Goal: Task Accomplishment & Management: Manage account settings

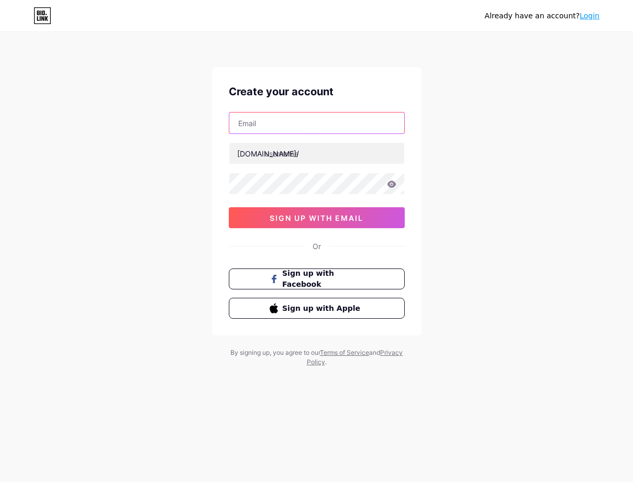
click at [263, 115] on input "text" at bounding box center [316, 123] width 175 height 21
paste input "[PERSON_NAME][EMAIL_ADDRESS][DOMAIN_NAME]"
type input "[PERSON_NAME][EMAIL_ADDRESS][DOMAIN_NAME]"
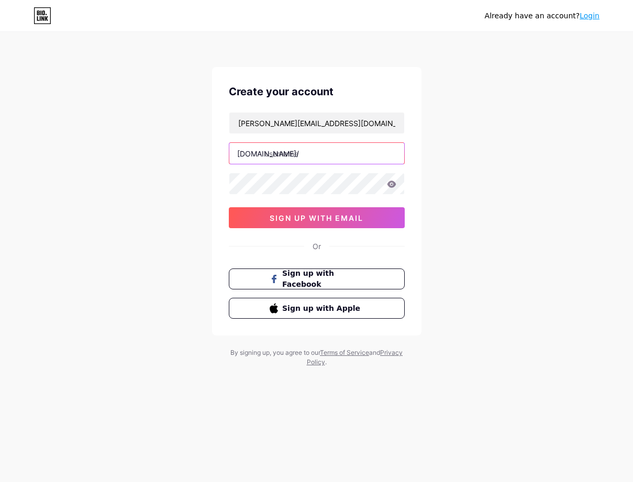
click at [279, 151] on input "text" at bounding box center [316, 153] width 175 height 21
click at [314, 150] on input "text" at bounding box center [316, 153] width 175 height 21
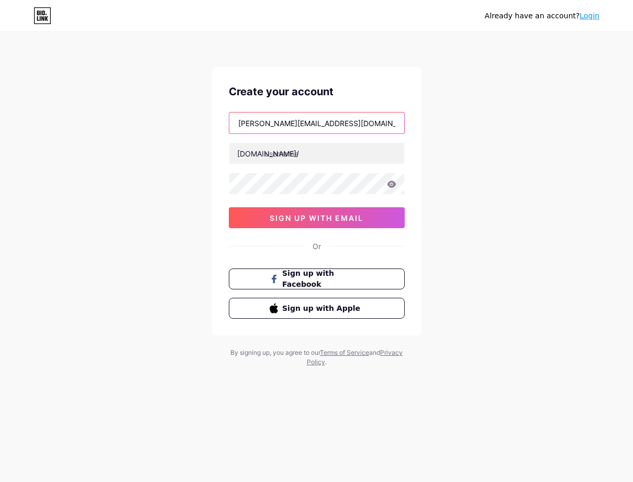
drag, startPoint x: 268, startPoint y: 123, endPoint x: 212, endPoint y: 122, distance: 56.0
click at [212, 122] on div "Create your account [PERSON_NAME][EMAIL_ADDRESS][DOMAIN_NAME] [DOMAIN_NAME]/ si…" at bounding box center [316, 201] width 209 height 269
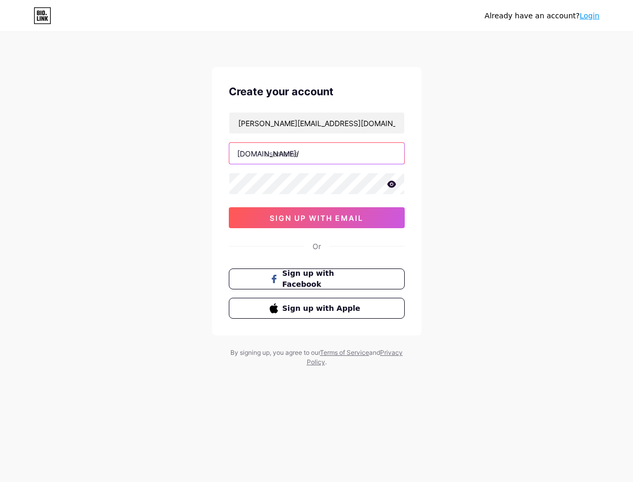
click at [294, 156] on input "text" at bounding box center [316, 153] width 175 height 21
paste input "[PERSON_NAME]"
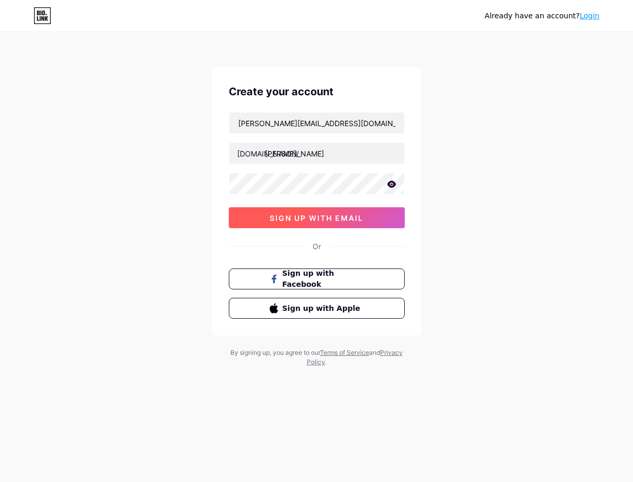
click at [336, 214] on span "sign up with email" at bounding box center [317, 218] width 94 height 9
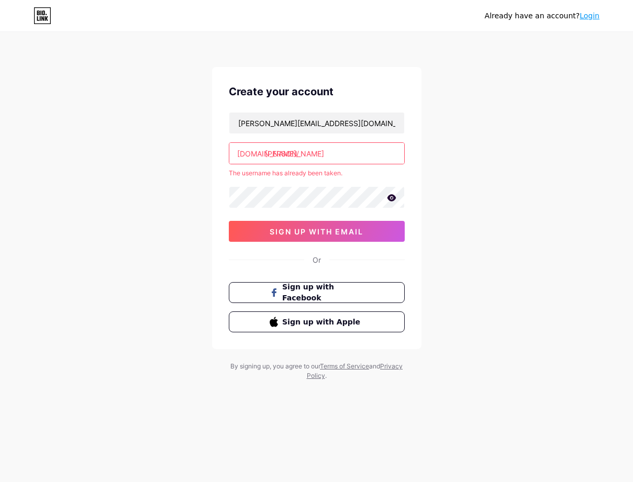
click at [308, 155] on input "[PERSON_NAME]" at bounding box center [316, 153] width 175 height 21
drag, startPoint x: 306, startPoint y: 157, endPoint x: 220, endPoint y: 152, distance: 86.0
click at [220, 152] on div "Create your account [PERSON_NAME][EMAIL_ADDRESS][DOMAIN_NAME] [DOMAIN_NAME]/ [P…" at bounding box center [316, 208] width 209 height 282
paste input "677"
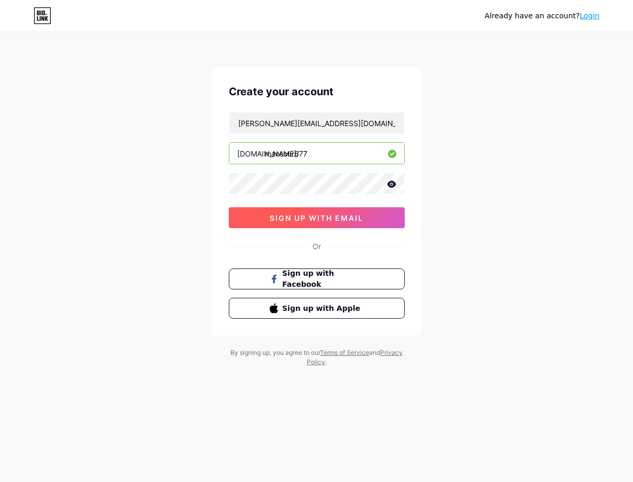
type input "mansour677"
click at [317, 214] on span "sign up with email" at bounding box center [317, 218] width 94 height 9
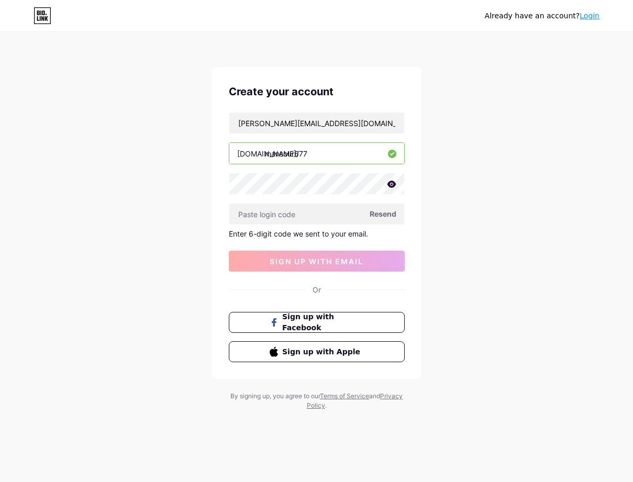
click at [378, 213] on span "Resend" at bounding box center [383, 213] width 27 height 11
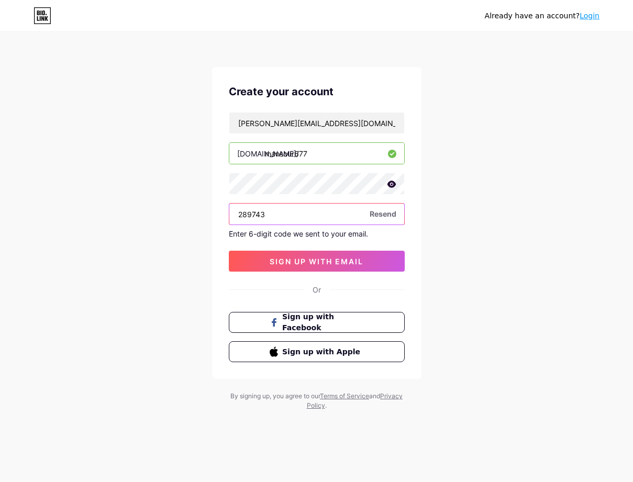
type input "289743"
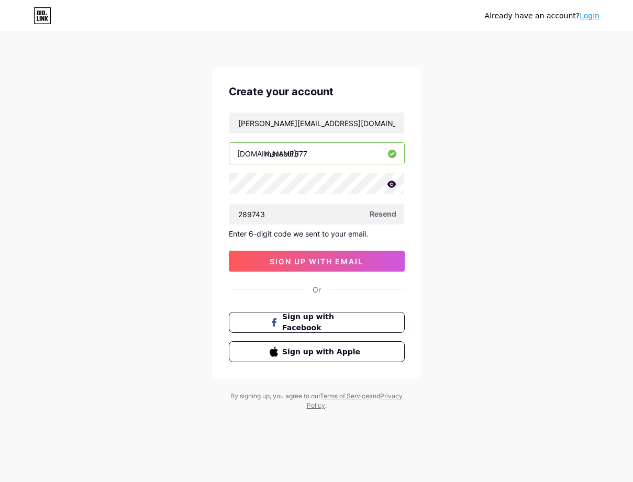
click at [348, 250] on div "[PERSON_NAME][EMAIL_ADDRESS][DOMAIN_NAME] [DOMAIN_NAME]/ mansour677 289743 Rese…" at bounding box center [317, 192] width 176 height 160
click at [348, 260] on span "sign up with email" at bounding box center [317, 261] width 94 height 9
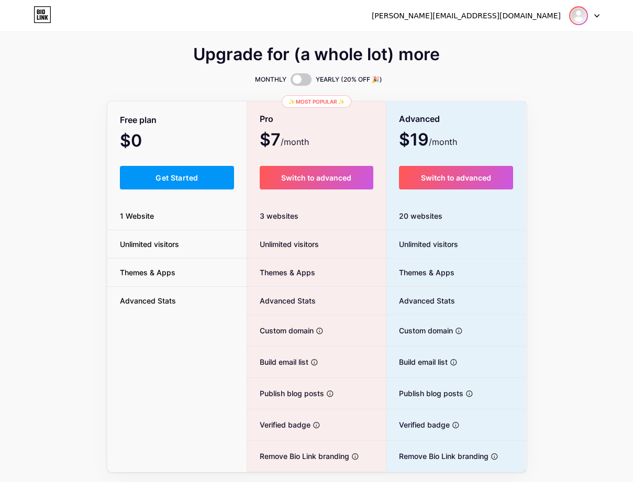
click at [577, 18] on img at bounding box center [578, 15] width 17 height 17
click at [511, 42] on link "Dashboard" at bounding box center [534, 43] width 130 height 28
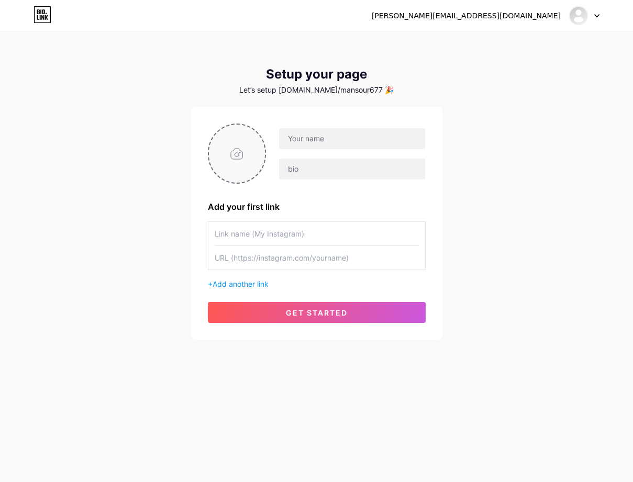
click at [213, 154] on input "file" at bounding box center [237, 154] width 57 height 58
paste input "[PERSON_NAME]"
type input "[PERSON_NAME]"
click at [306, 167] on input "text" at bounding box center [352, 169] width 146 height 21
click at [283, 166] on input "text" at bounding box center [352, 169] width 146 height 21
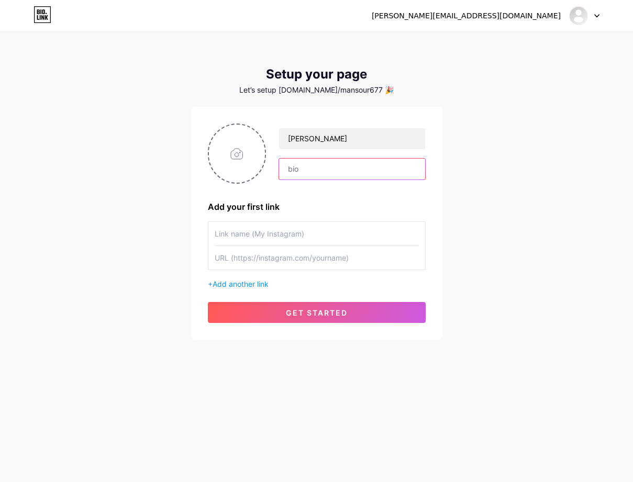
paste input "[PERSON_NAME][EMAIL_ADDRESS][DOMAIN_NAME]"
type input "[PERSON_NAME][EMAIL_ADDRESS][DOMAIN_NAME]"
click at [230, 155] on input "file" at bounding box center [237, 154] width 57 height 58
type input "C:\fakepath\profile picture.png"
click at [303, 229] on input "text" at bounding box center [317, 234] width 204 height 24
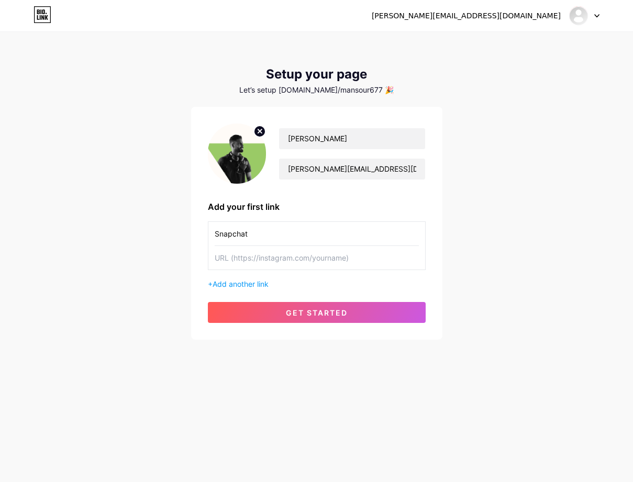
type input "Snapchat"
click at [342, 271] on div "Snapchat + Add another link" at bounding box center [317, 255] width 218 height 68
click at [341, 264] on input "text" at bounding box center [317, 258] width 204 height 24
paste input "[URL][DOMAIN_NAME]"
type input "[URL][DOMAIN_NAME]"
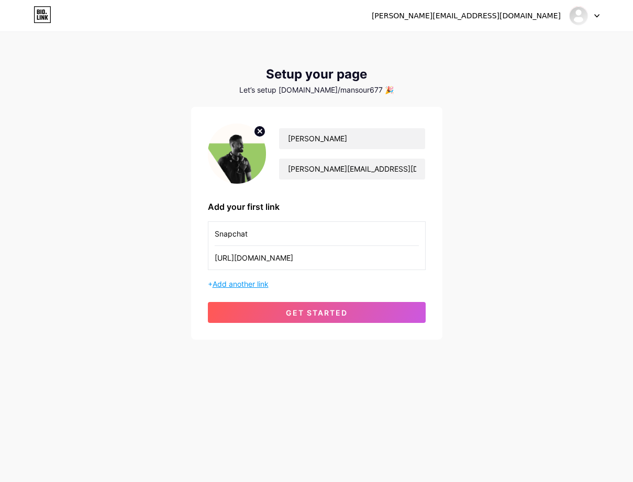
click at [255, 283] on span "Add another link" at bounding box center [241, 284] width 56 height 9
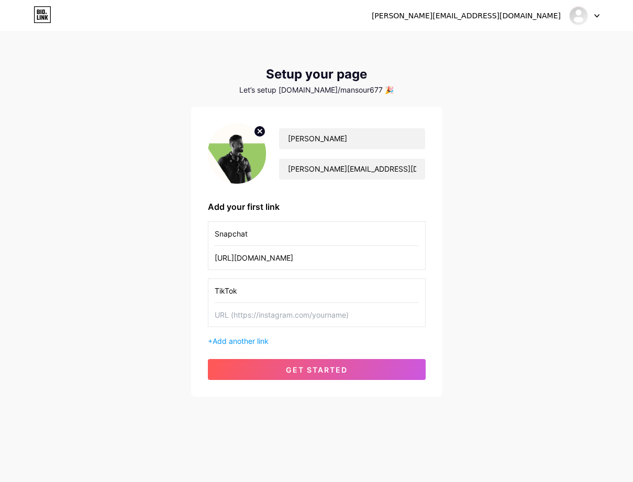
type input "TikTok"
click at [236, 312] on input "text" at bounding box center [317, 315] width 204 height 24
paste input "[URL][DOMAIN_NAME]"
type input "[URL][DOMAIN_NAME]"
click at [251, 345] on span "Add another link" at bounding box center [241, 341] width 56 height 9
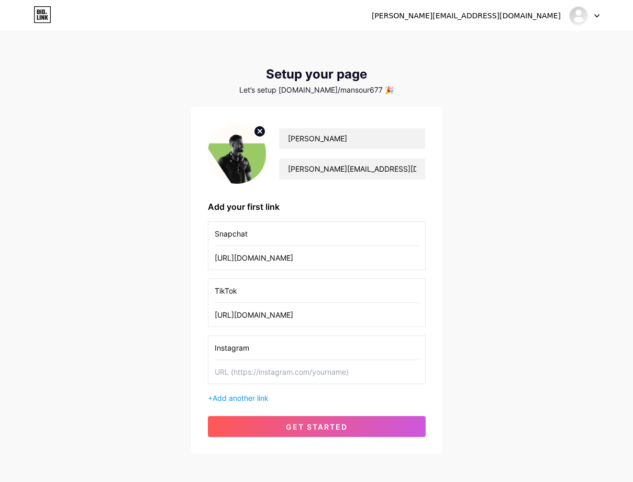
type input "Instagram"
click at [262, 372] on input "text" at bounding box center [317, 372] width 204 height 24
paste input "[URL][DOMAIN_NAME]"
type input "[URL][DOMAIN_NAME]"
click at [243, 396] on span "Add another link" at bounding box center [241, 398] width 56 height 9
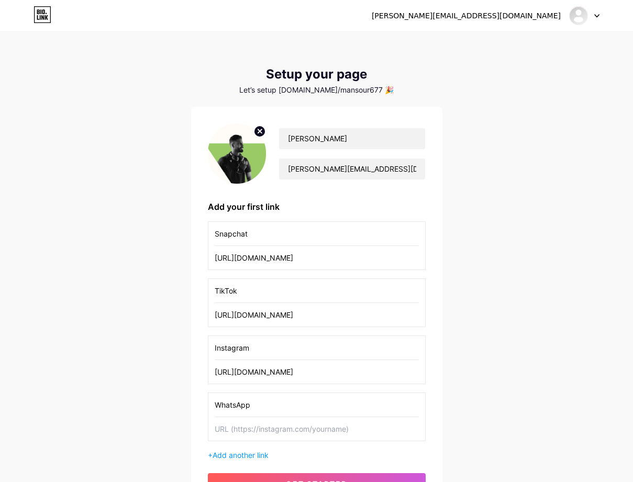
type input "WhatsApp"
click at [256, 431] on input "text" at bounding box center [317, 429] width 204 height 24
click at [387, 1] on div "[PERSON_NAME][EMAIL_ADDRESS][DOMAIN_NAME] Dashboard Logout" at bounding box center [316, 15] width 633 height 31
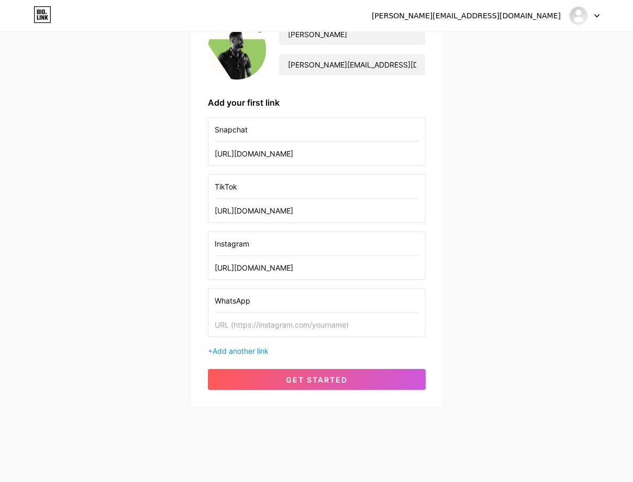
scroll to position [104, 0]
paste input "[URL][DOMAIN_NAME]"
click at [247, 329] on input "[URL][DOMAIN_NAME]" at bounding box center [317, 325] width 204 height 24
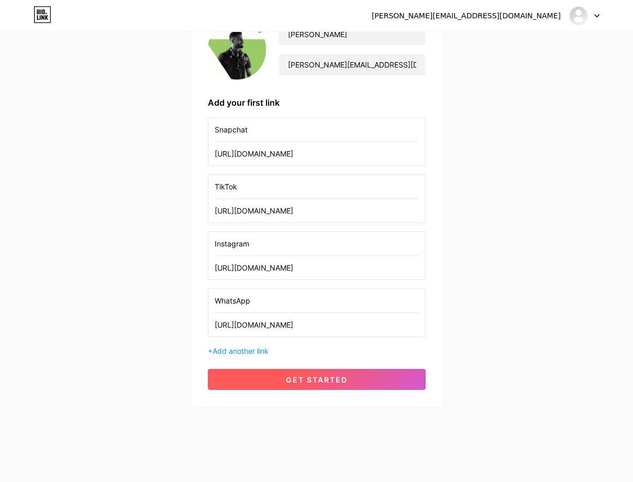
type input "[URL][DOMAIN_NAME]"
click at [309, 383] on span "get started" at bounding box center [317, 379] width 62 height 9
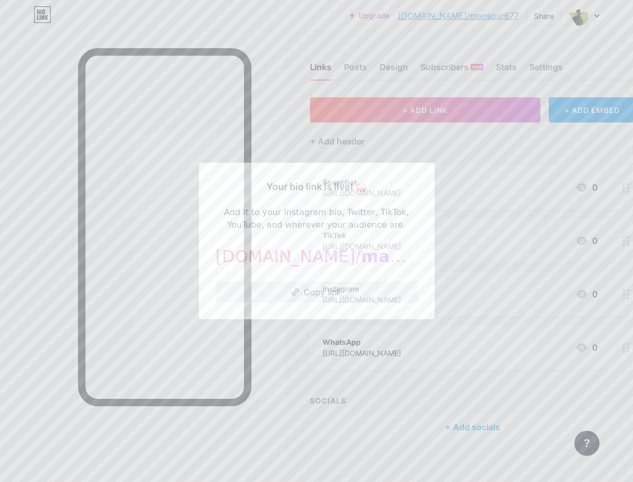
click at [343, 290] on button "Copy link" at bounding box center [317, 292] width 202 height 21
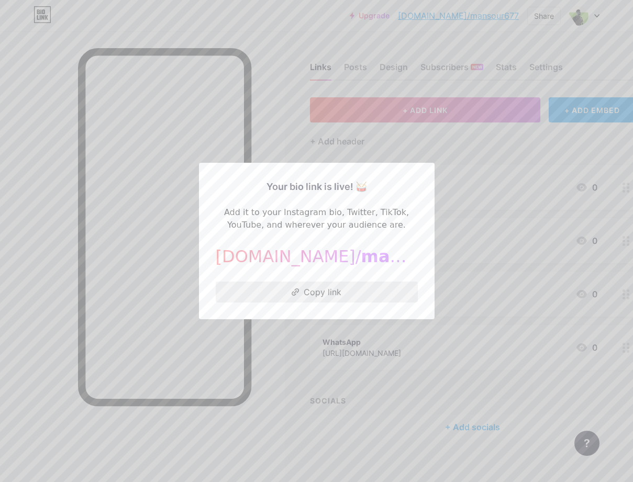
click at [317, 296] on button "Copy link" at bounding box center [317, 292] width 202 height 21
click at [482, 148] on div at bounding box center [316, 241] width 633 height 482
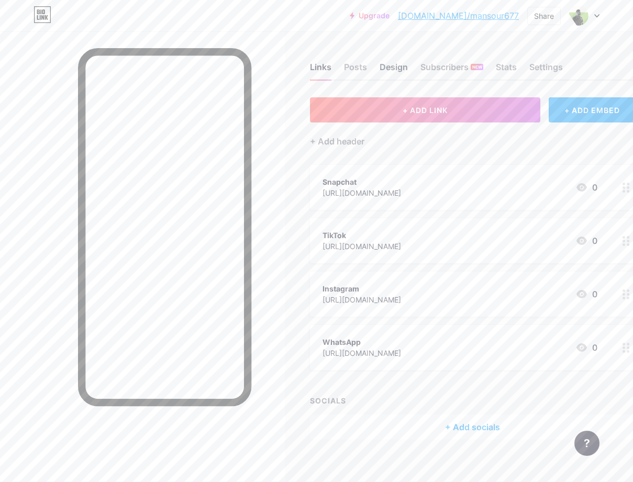
click at [388, 65] on div "Design" at bounding box center [393, 70] width 28 height 19
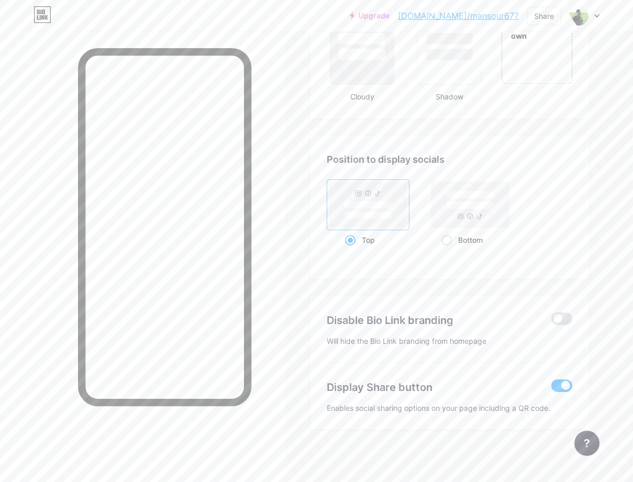
scroll to position [1296, 0]
click at [552, 74] on div "Create your own" at bounding box center [536, 30] width 71 height 108
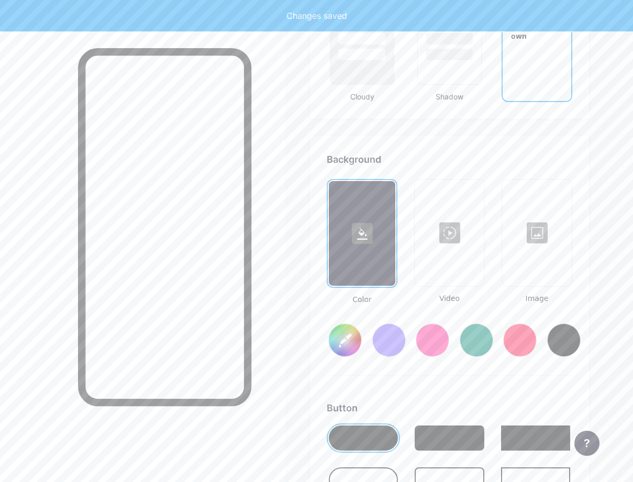
scroll to position [1390, 0]
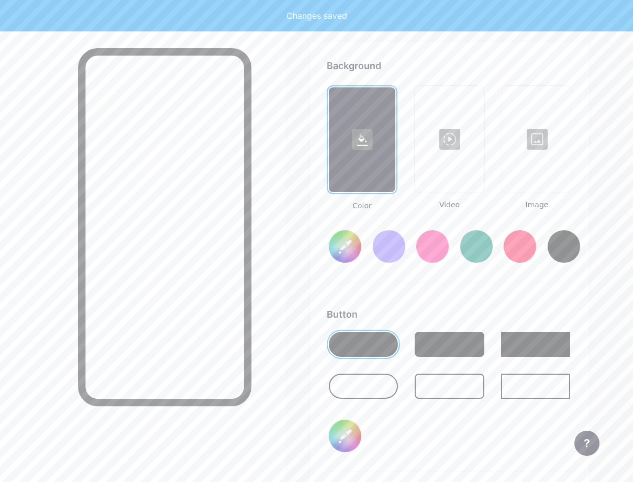
type input "#ffffff"
type input "#000000"
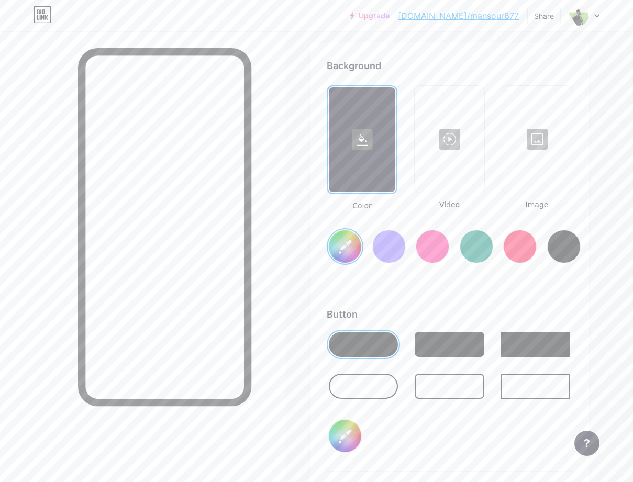
click at [536, 130] on div at bounding box center [537, 139] width 68 height 105
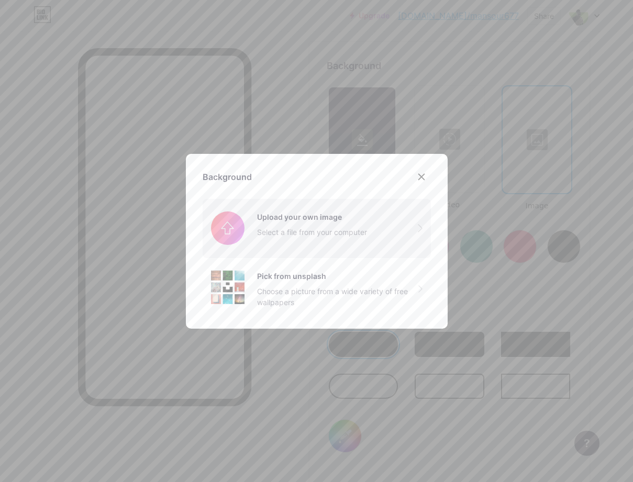
click at [316, 237] on input "file" at bounding box center [317, 228] width 228 height 59
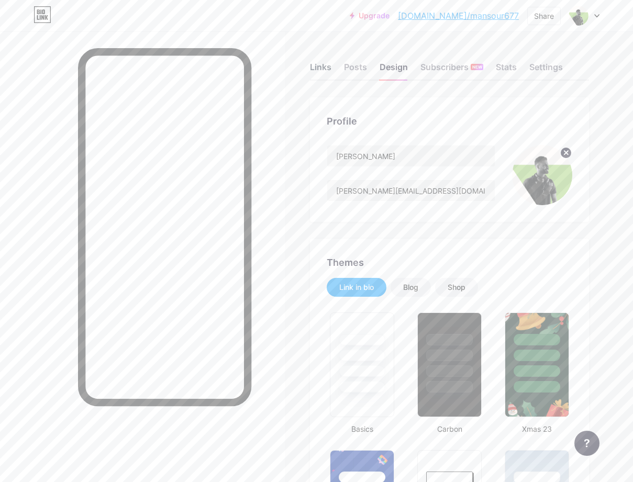
scroll to position [0, 0]
click at [327, 68] on div "Links" at bounding box center [320, 70] width 21 height 19
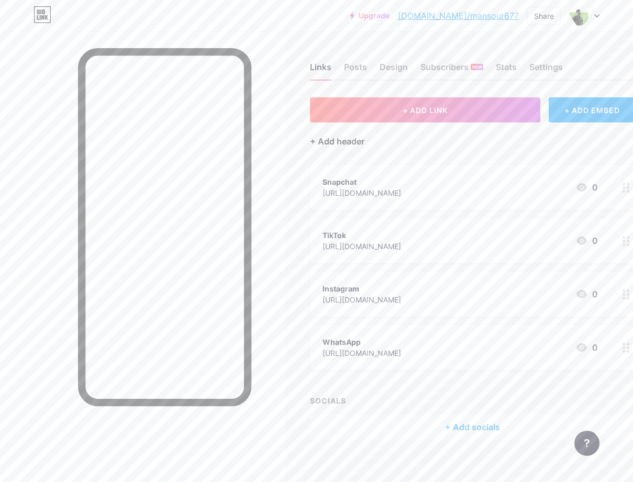
click at [353, 139] on div "+ Add header" at bounding box center [337, 141] width 54 height 13
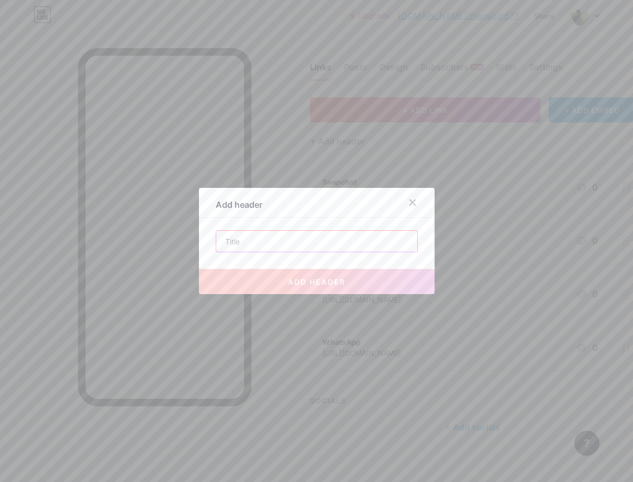
click at [231, 245] on input "text" at bounding box center [316, 241] width 201 height 21
paste input "My Accounts"
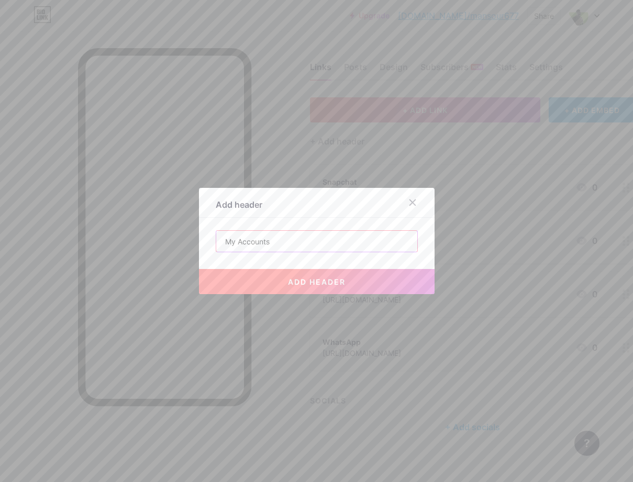
type input "My Accounts"
click at [333, 275] on button "add header" at bounding box center [317, 281] width 236 height 25
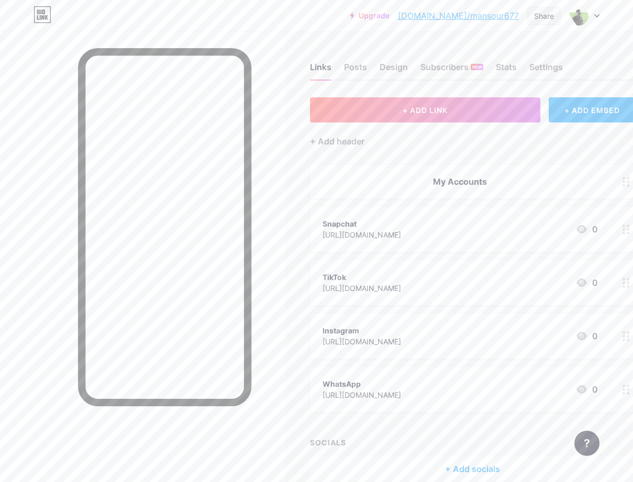
click at [539, 17] on div "Share" at bounding box center [544, 15] width 20 height 11
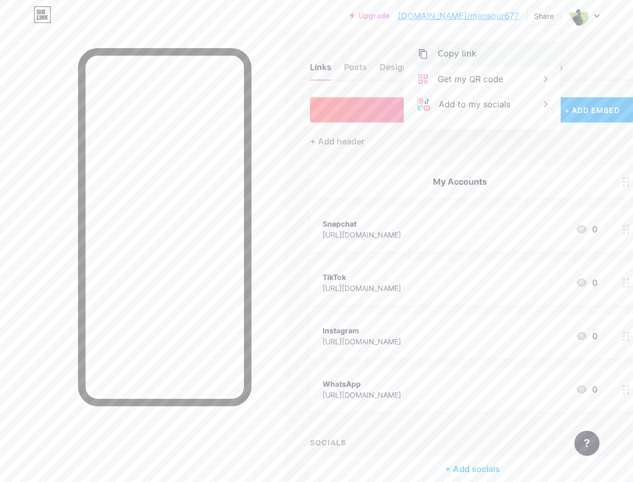
click at [494, 47] on div "Copy link" at bounding box center [482, 53] width 156 height 25
click at [593, 19] on div at bounding box center [584, 15] width 30 height 19
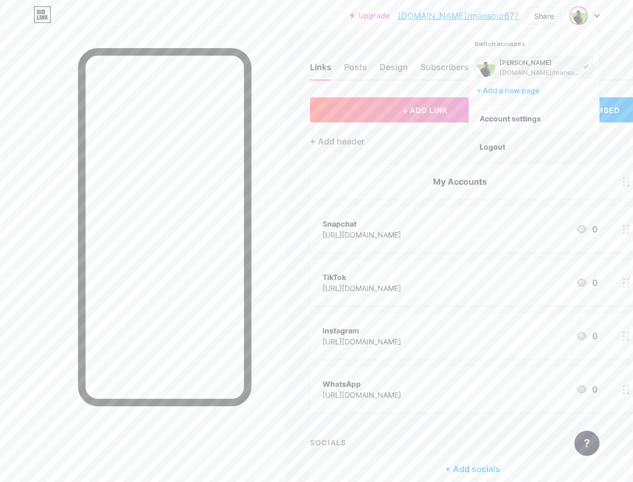
click at [504, 146] on li "Logout" at bounding box center [534, 147] width 130 height 28
